Goal: Navigation & Orientation: Find specific page/section

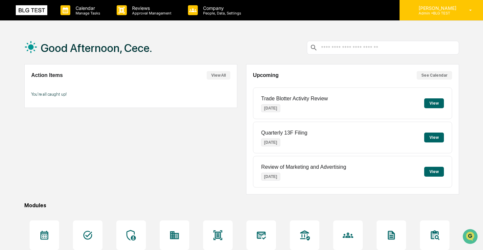
click at [415, 20] on div "[PERSON_NAME] Admin • BLG TEST" at bounding box center [441, 10] width 83 height 20
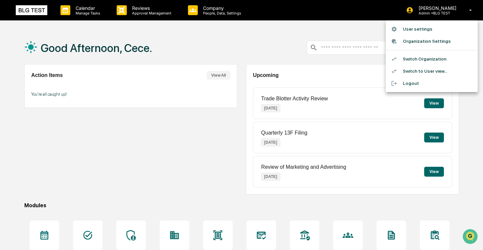
click at [269, 53] on div at bounding box center [241, 125] width 483 height 250
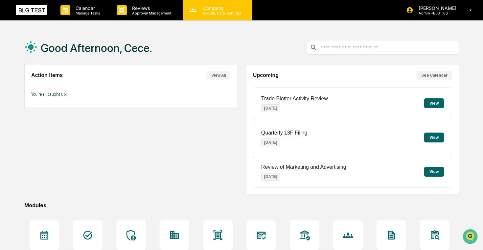
click at [219, 11] on p "People, Data, Settings" at bounding box center [221, 13] width 47 height 5
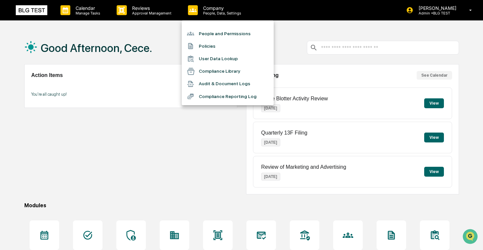
click at [230, 31] on li "People and Permissions" at bounding box center [228, 33] width 92 height 12
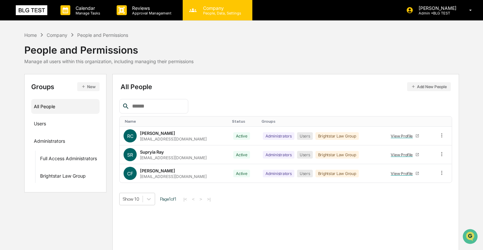
click at [201, 10] on p "Company" at bounding box center [221, 8] width 47 height 6
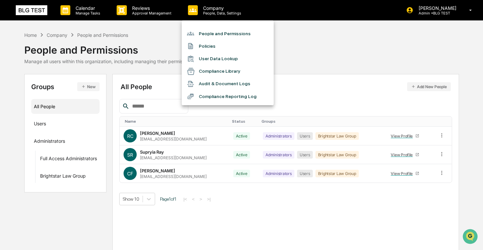
click at [432, 12] on div at bounding box center [241, 125] width 483 height 250
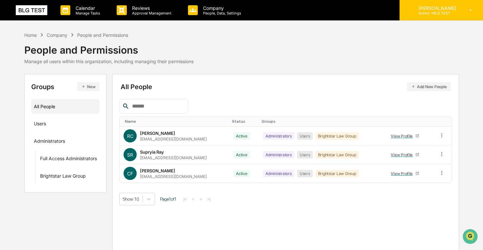
click at [429, 12] on p "Admin • BLG TEST" at bounding box center [436, 13] width 46 height 5
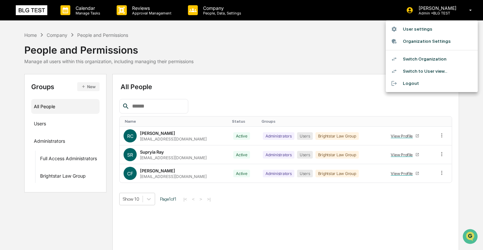
click at [406, 70] on li "Switch to User view..." at bounding box center [432, 71] width 92 height 12
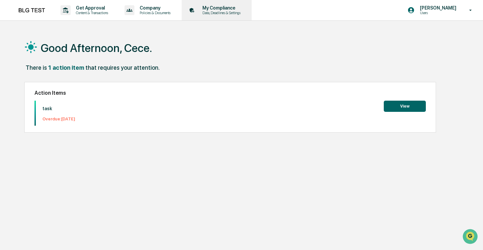
click at [239, 13] on p "Data, Deadlines & Settings" at bounding box center [220, 13] width 47 height 5
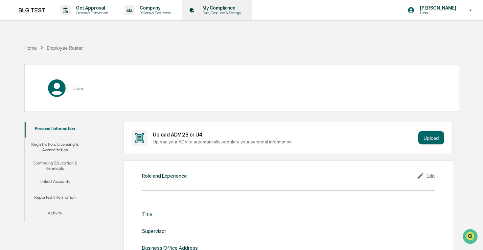
click at [239, 13] on p "Data, Deadlines & Settings" at bounding box center [220, 13] width 47 height 5
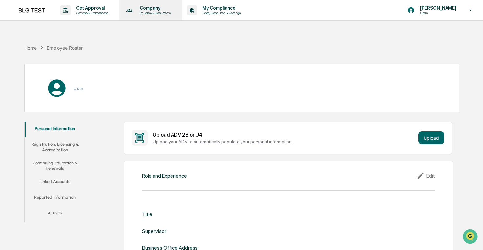
click at [178, 19] on div "Company Policies & Documents" at bounding box center [150, 10] width 56 height 20
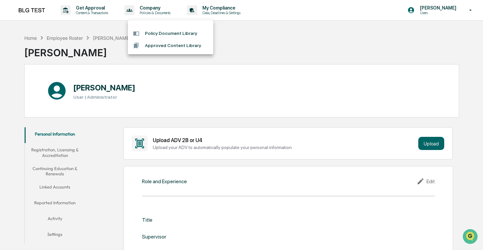
click at [178, 33] on li "Policy Document Library" at bounding box center [170, 33] width 85 height 12
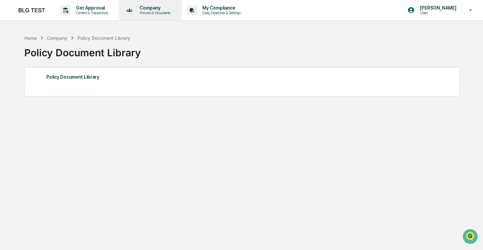
click at [169, 18] on div "Company Policies & Documents" at bounding box center [150, 10] width 56 height 20
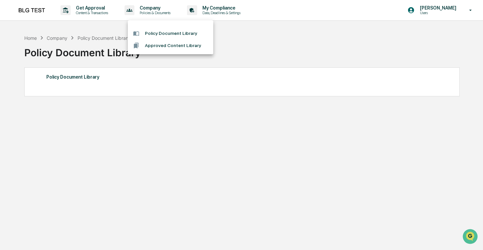
click at [176, 45] on li "Approved Content Library" at bounding box center [170, 45] width 85 height 12
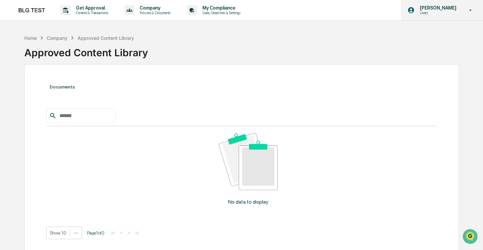
click at [452, 13] on p "Users" at bounding box center [437, 13] width 45 height 5
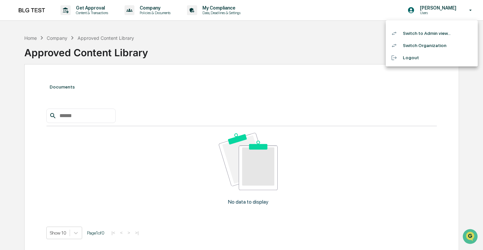
click at [431, 32] on li "Switch to Admin view..." at bounding box center [432, 33] width 92 height 12
